Goal: Task Accomplishment & Management: Manage account settings

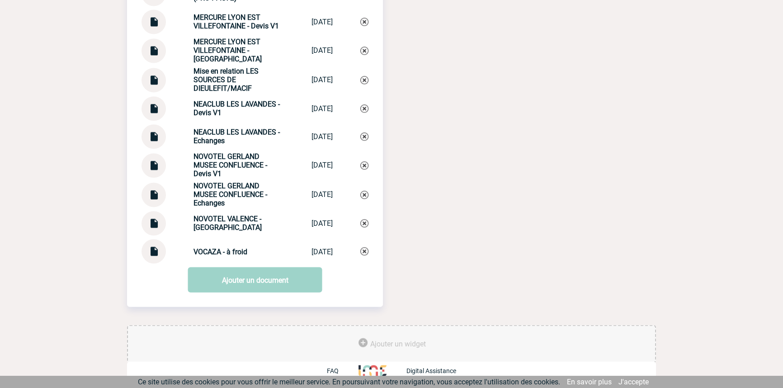
scroll to position [1768, 0]
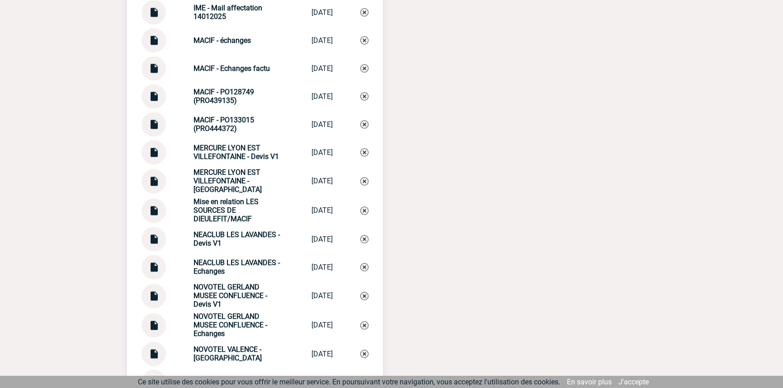
click at [222, 73] on strong "MACIF - Echanges factu" at bounding box center [231, 68] width 76 height 9
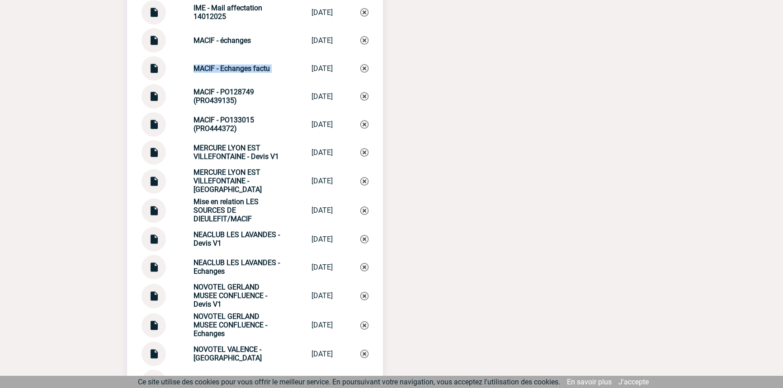
click at [222, 73] on strong "MACIF - Echanges factu" at bounding box center [231, 68] width 76 height 9
click at [366, 72] on img at bounding box center [364, 68] width 8 height 8
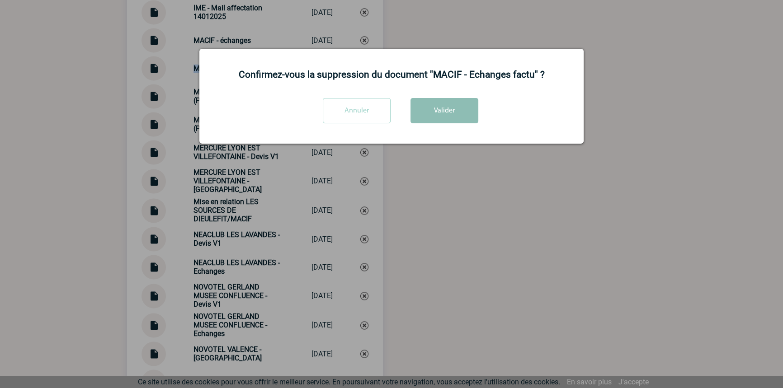
click at [434, 107] on button "Valider" at bounding box center [444, 110] width 68 height 25
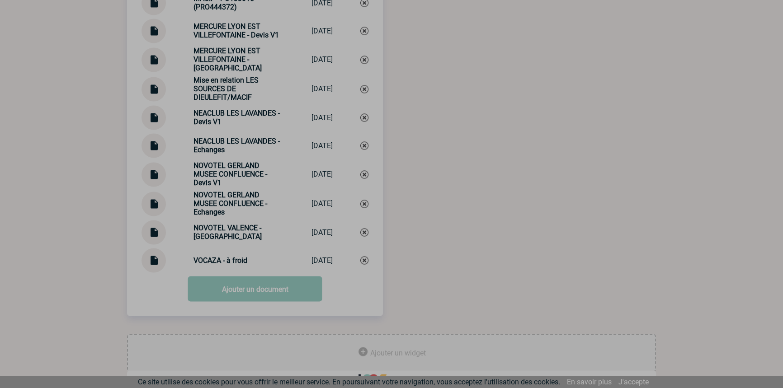
scroll to position [1877, 0]
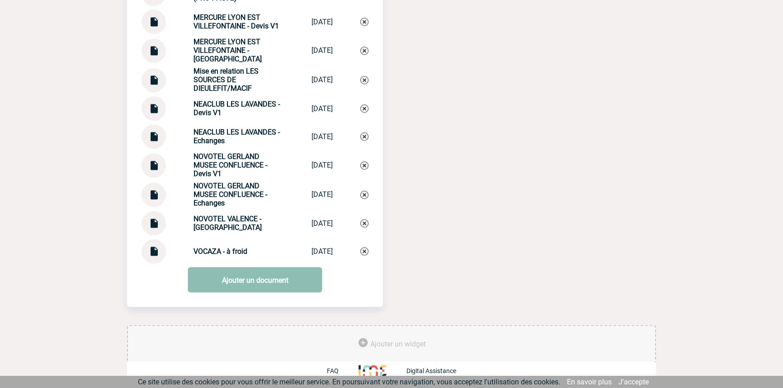
click at [215, 282] on link "Ajouter un document" at bounding box center [255, 279] width 134 height 25
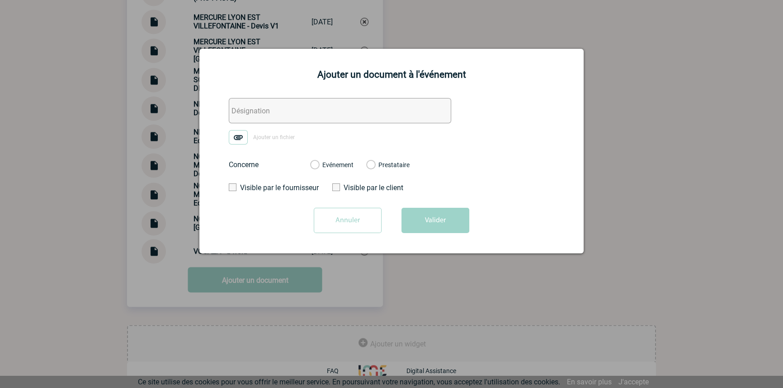
click at [276, 107] on input "text" at bounding box center [340, 110] width 222 height 25
paste input "MACIF - Echanges factu"
type input "MACIF - Echanges factu"
click at [235, 142] on img at bounding box center [238, 137] width 19 height 14
click at [0, 0] on input "Ajouter un fichier" at bounding box center [0, 0] width 0 height 0
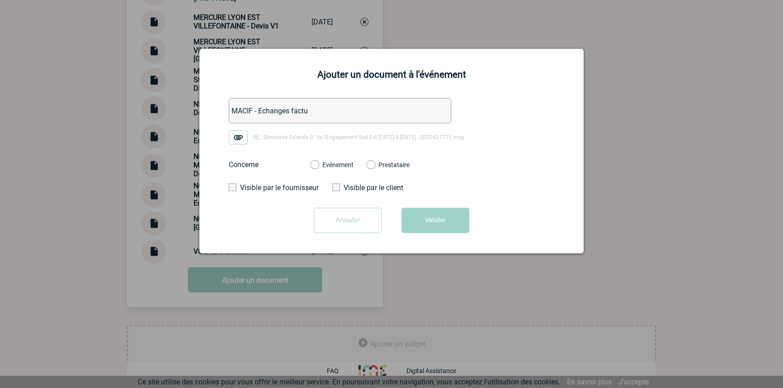
click at [319, 168] on label "Evénement" at bounding box center [314, 165] width 9 height 8
click at [0, 0] on input "Evénement" at bounding box center [0, 0] width 0 height 0
click at [419, 209] on button "Valider" at bounding box center [435, 220] width 68 height 25
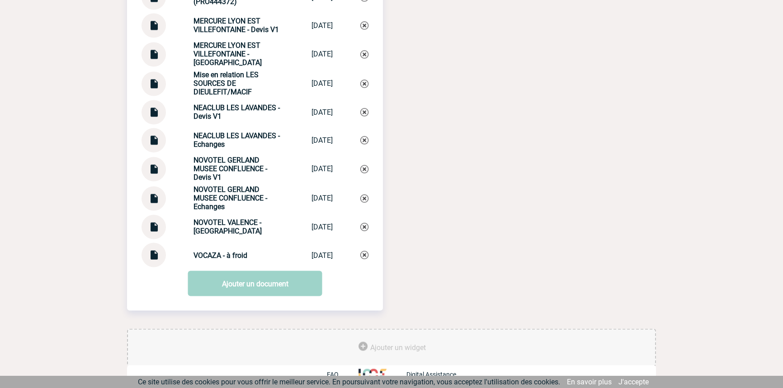
scroll to position [1905, 0]
